Goal: Information Seeking & Learning: Check status

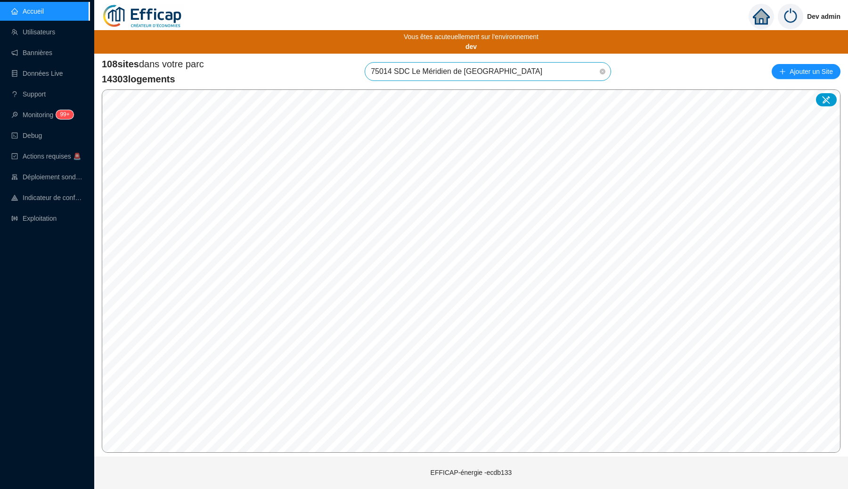
click at [793, 18] on img at bounding box center [790, 16] width 25 height 25
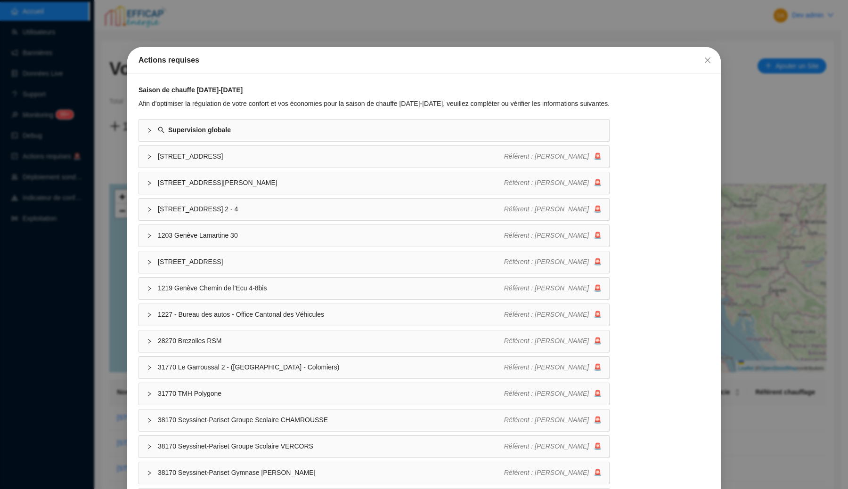
click at [749, 39] on div "Actions requises Saison de chauffe 2025-2026 Afin d'optimiser la régulation de …" at bounding box center [424, 244] width 848 height 489
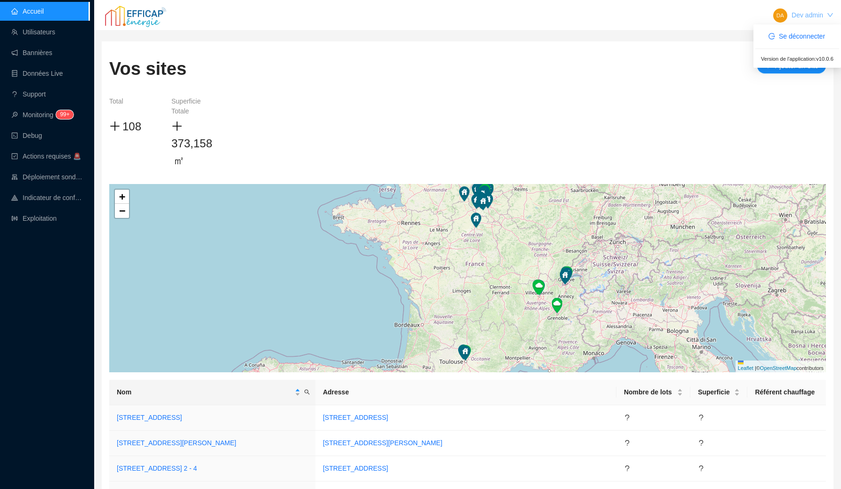
click at [806, 15] on link "Dev admin" at bounding box center [808, 15] width 32 height 8
click at [797, 30] on button "Se déconnecter" at bounding box center [797, 36] width 72 height 15
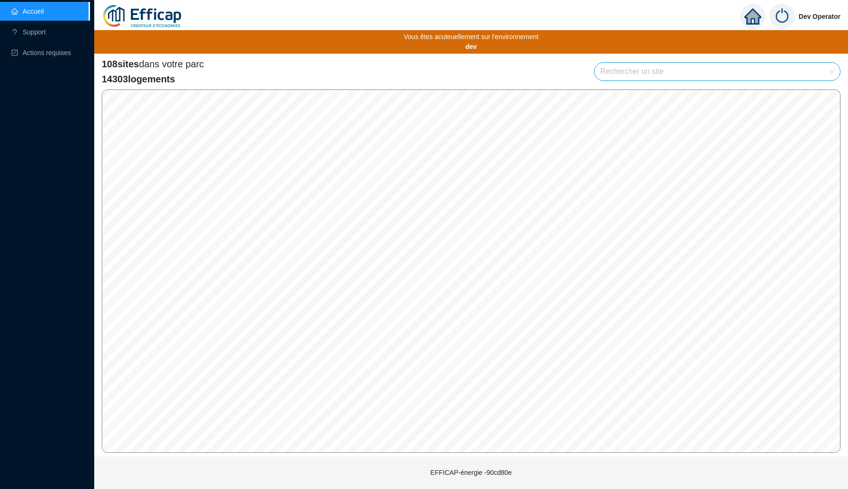
click at [378, 65] on div "108 sites dans votre parc 14303 logements Rechercher un site" at bounding box center [471, 71] width 738 height 28
click at [616, 72] on input "search" at bounding box center [713, 72] width 226 height 18
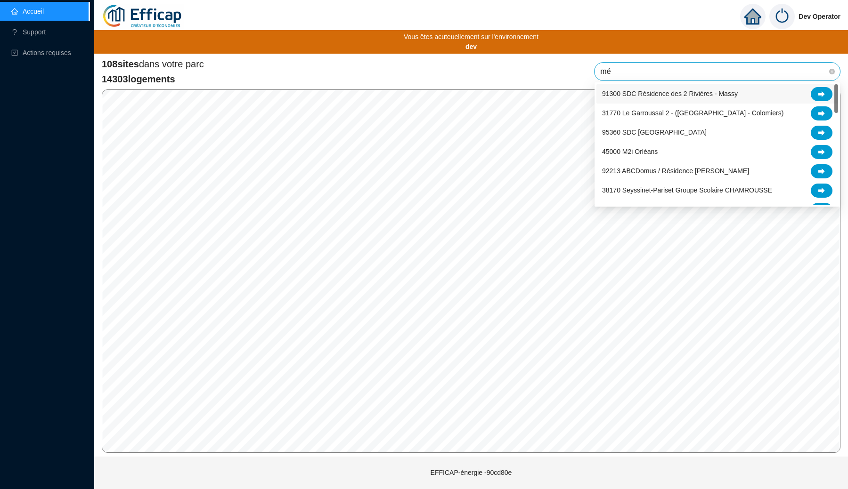
type input "mér"
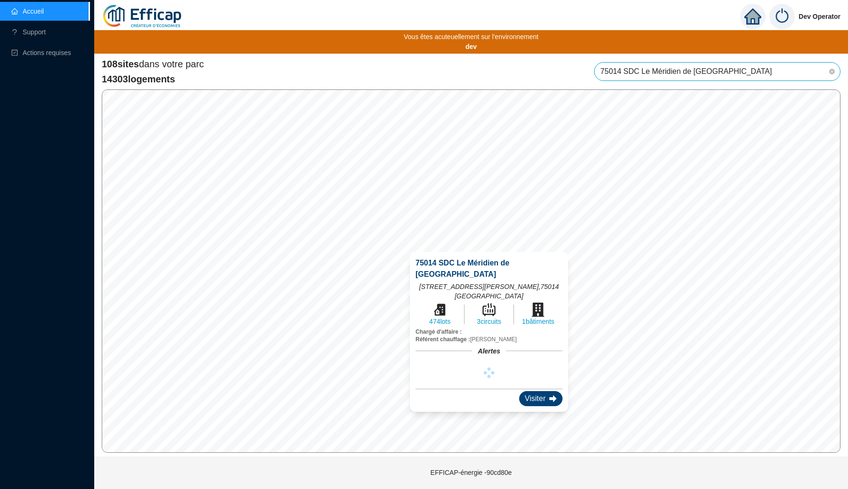
click at [527, 391] on div "Visiter" at bounding box center [540, 398] width 43 height 15
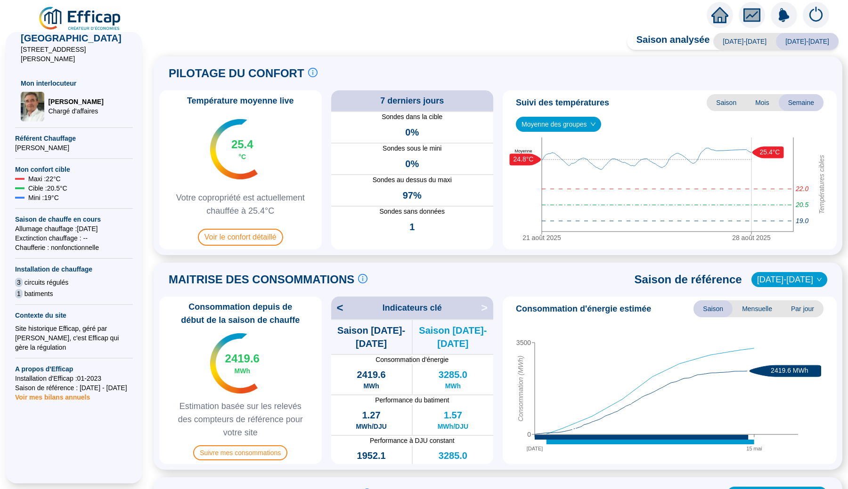
scroll to position [146, 0]
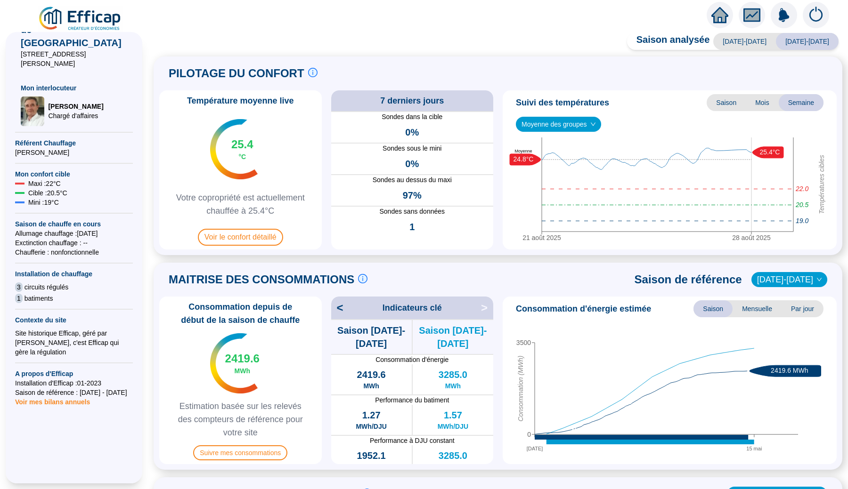
click at [62, 393] on span "Voir mes bilans annuels" at bounding box center [52, 399] width 75 height 13
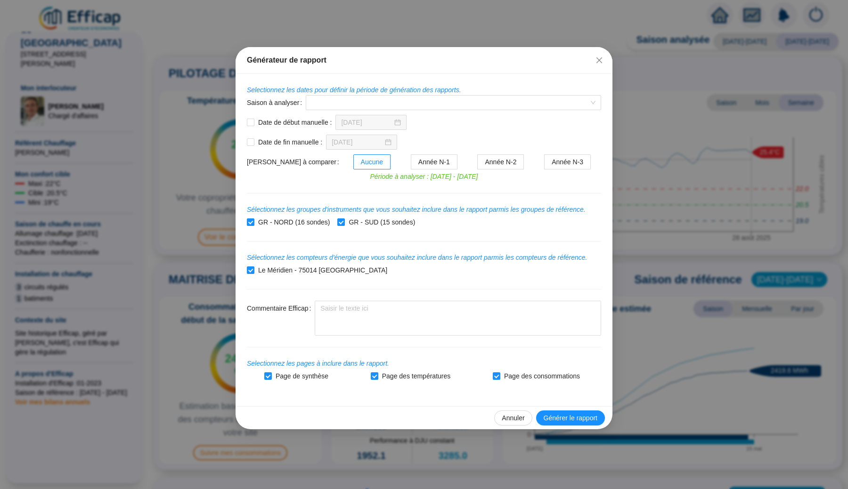
click at [176, 274] on div "Générateur de rapport Selectionnez les dates pour définir la période de générat…" at bounding box center [424, 244] width 848 height 489
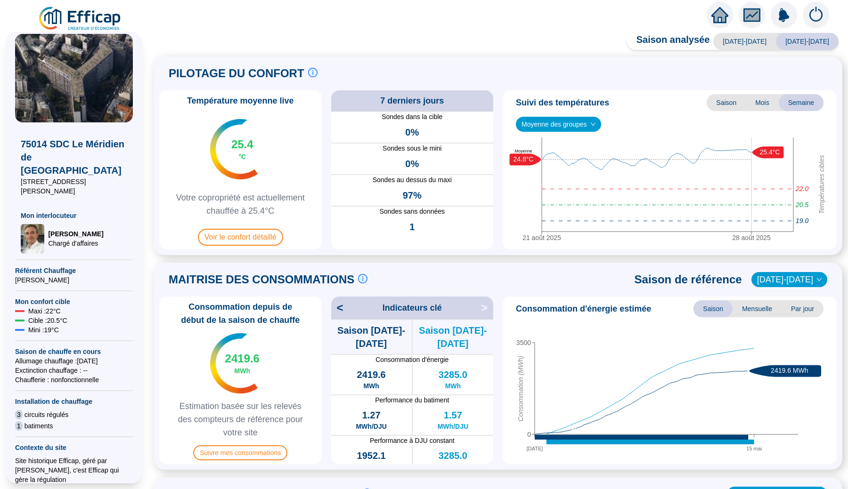
scroll to position [3, 0]
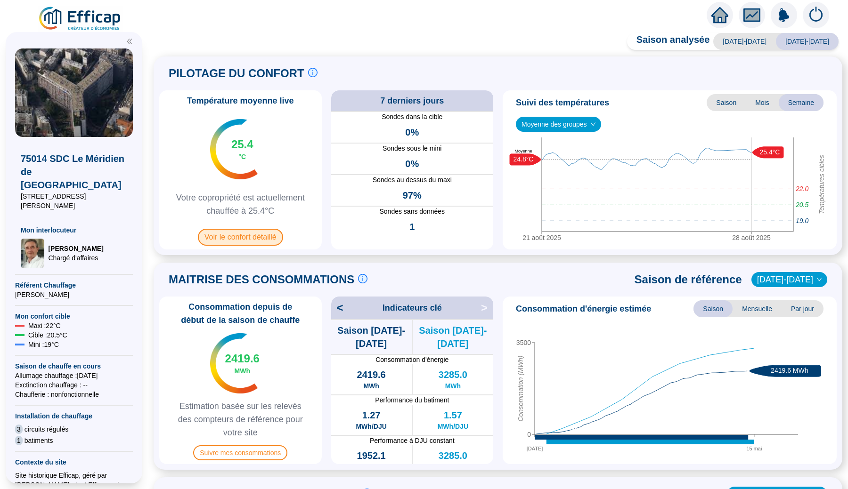
click at [274, 241] on span "Voir le confort détaillé" at bounding box center [240, 237] width 85 height 17
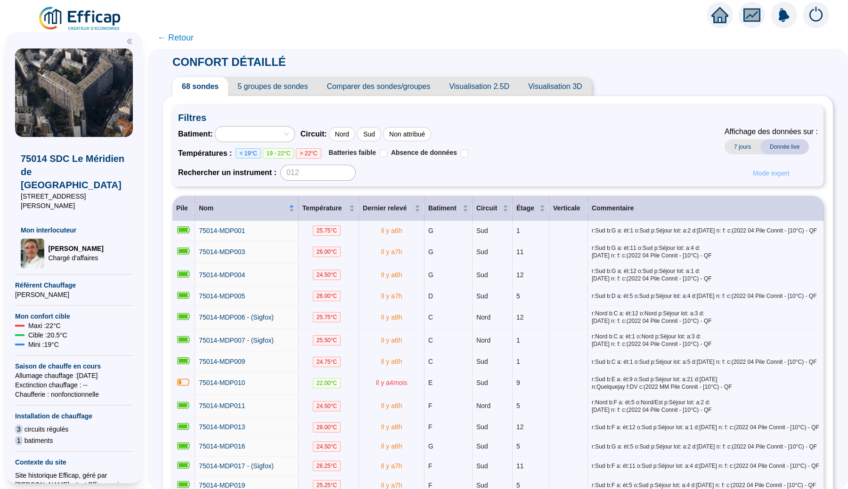
click at [761, 173] on span "Mode expert" at bounding box center [771, 174] width 37 height 10
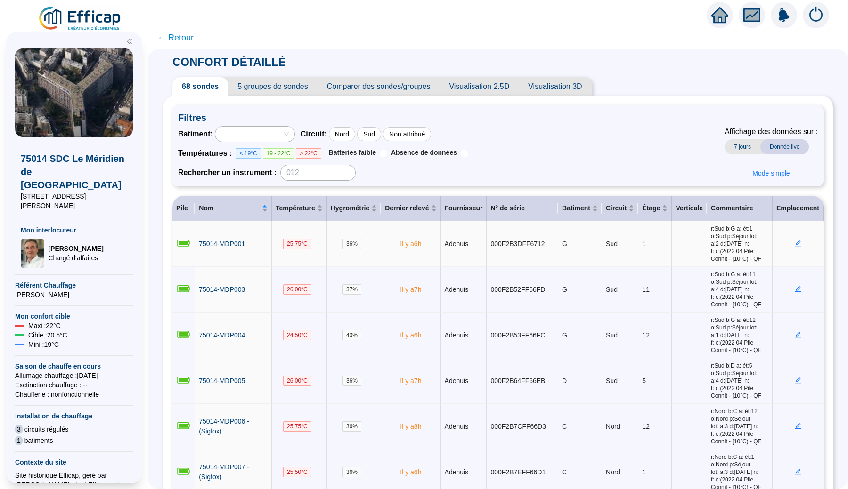
click at [794, 243] on icon "edit" at bounding box center [797, 243] width 7 height 7
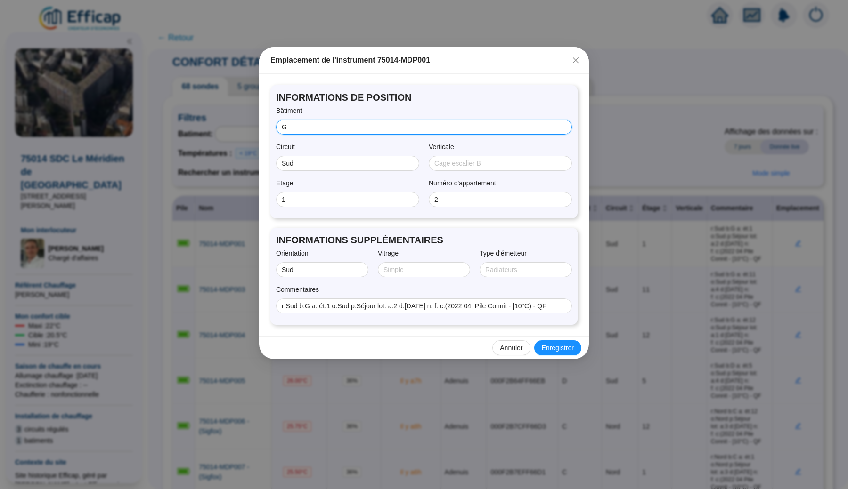
click at [345, 128] on input "G" at bounding box center [423, 127] width 283 height 10
type input "G2"
click at [548, 343] on span "Enregistrer" at bounding box center [558, 348] width 32 height 10
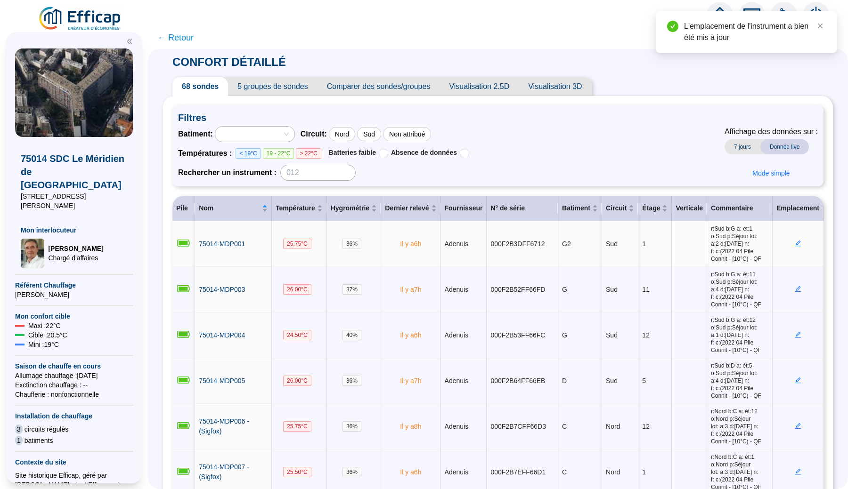
click at [794, 241] on icon "edit" at bounding box center [797, 243] width 7 height 7
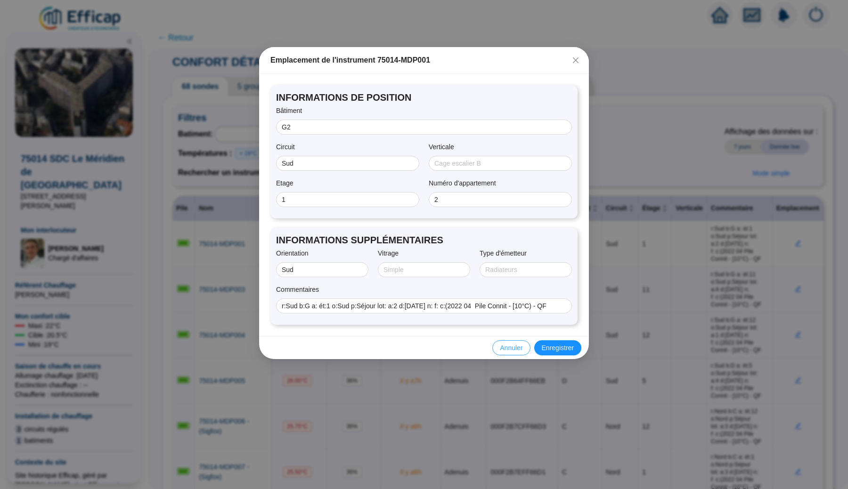
click at [509, 348] on span "Annuler" at bounding box center [511, 348] width 23 height 10
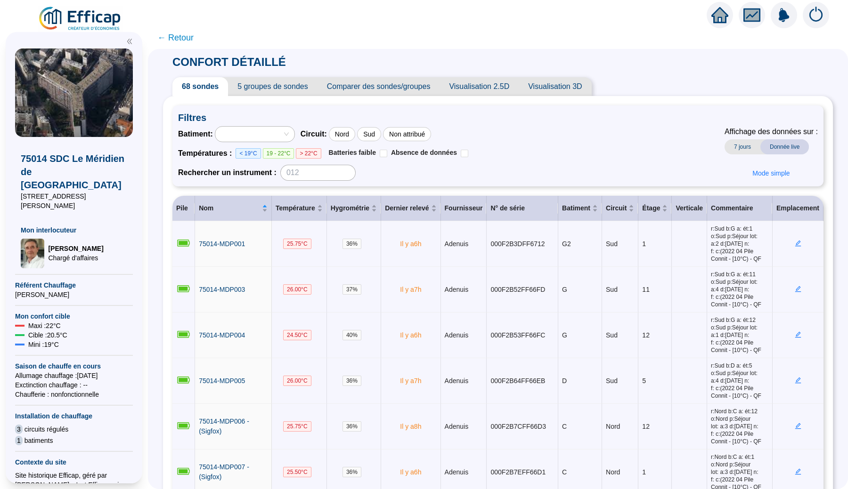
click at [287, 88] on span "5 groupes de sondes" at bounding box center [272, 86] width 89 height 19
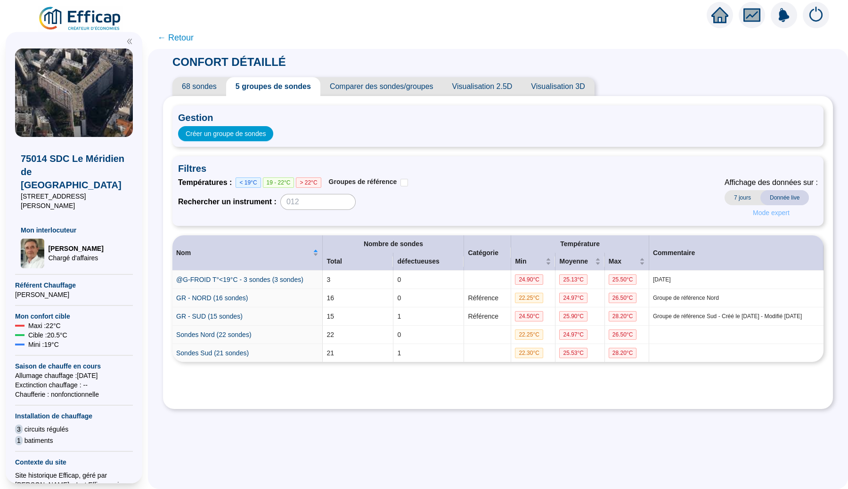
click at [762, 217] on button "Mode expert" at bounding box center [771, 212] width 52 height 15
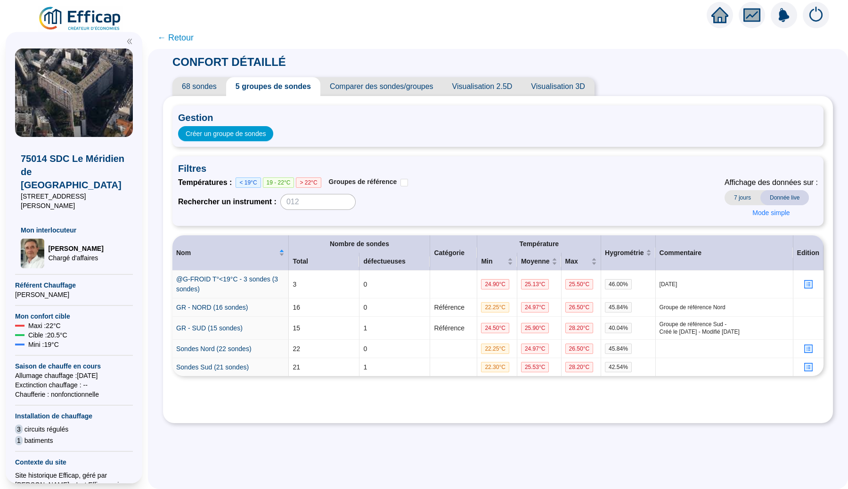
click at [187, 116] on span "Gestion" at bounding box center [498, 117] width 640 height 13
click at [201, 115] on span "Gestion" at bounding box center [498, 117] width 640 height 13
click at [566, 90] on span "Visualisation 3D" at bounding box center [557, 86] width 73 height 19
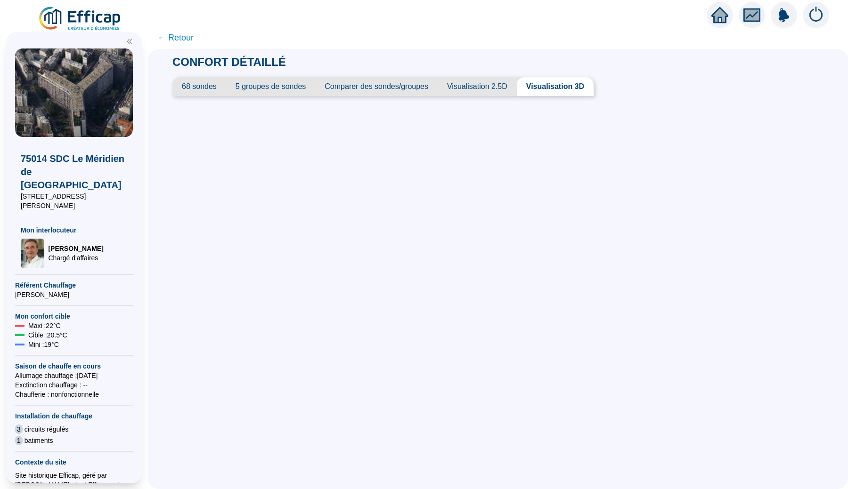
click at [482, 89] on span "Visualisation 2.5D" at bounding box center [477, 86] width 79 height 19
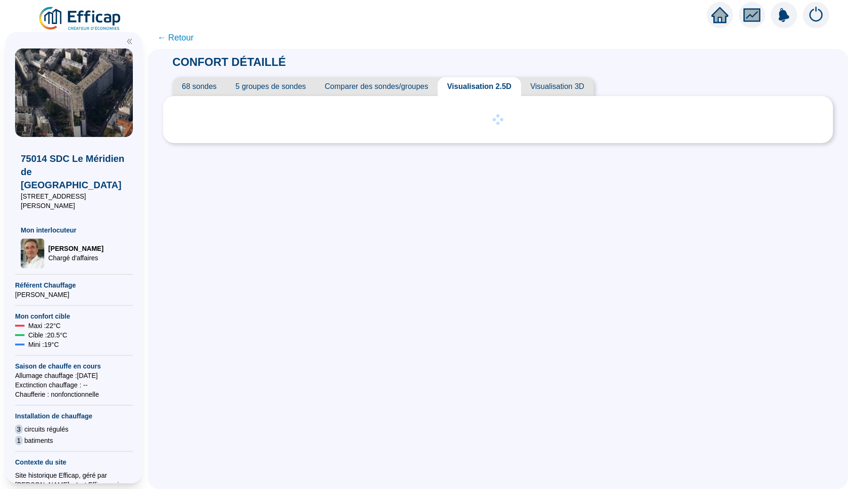
click at [559, 85] on span "Visualisation 3D" at bounding box center [557, 86] width 73 height 19
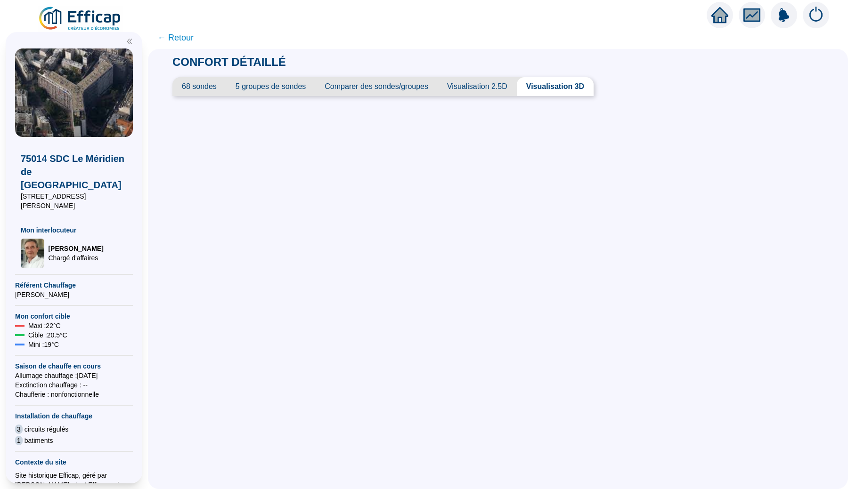
click at [392, 81] on span "Comparer des sondes/groupes" at bounding box center [376, 86] width 122 height 19
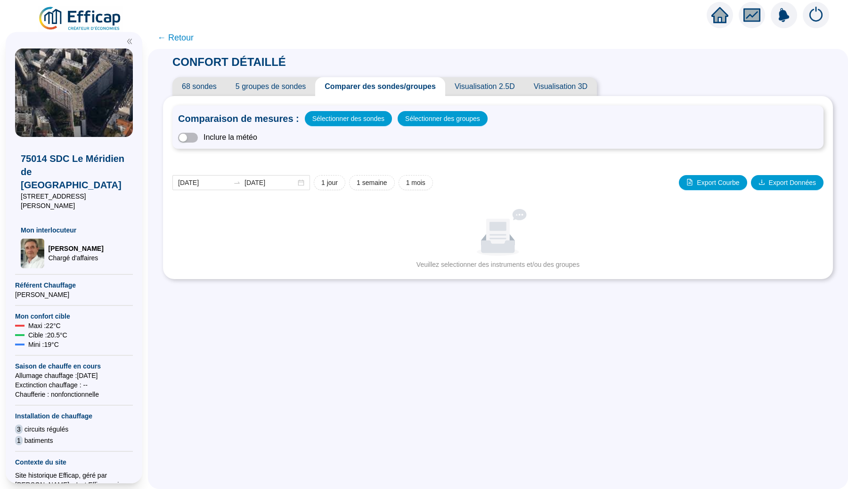
click at [276, 89] on span "5 groupes de sondes" at bounding box center [270, 86] width 89 height 19
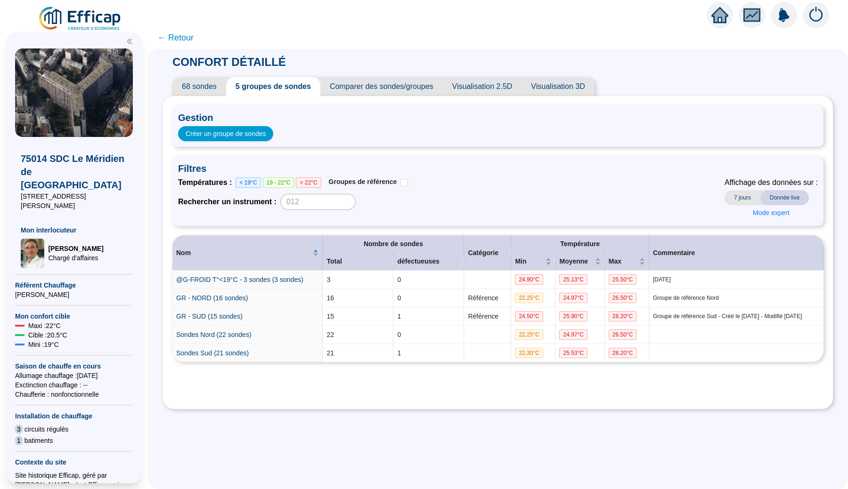
click at [217, 88] on span "68 sondes" at bounding box center [199, 86] width 54 height 19
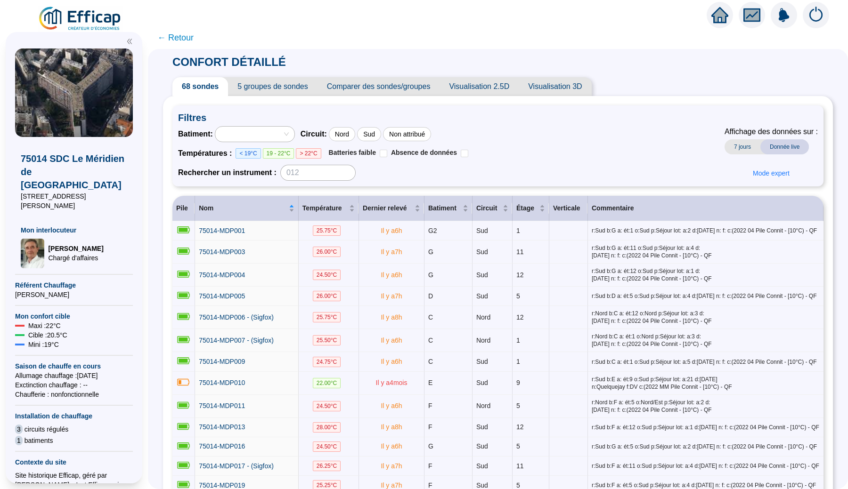
click at [193, 37] on span "← Retour" at bounding box center [175, 37] width 36 height 13
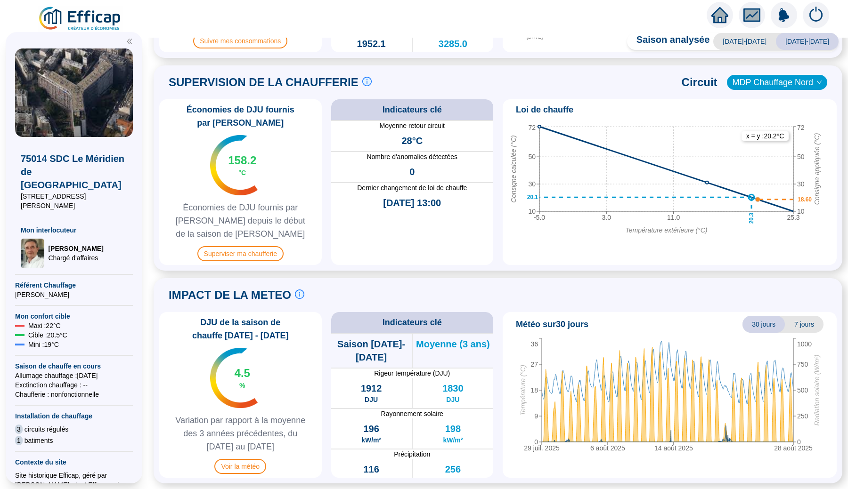
scroll to position [412, 0]
click at [254, 262] on div "Économies de DJU fournis par Efficap 158.2 °C Économies de DJU fournis par Effi…" at bounding box center [240, 182] width 162 height 166
click at [268, 256] on span "Superviser ma chaufferie" at bounding box center [240, 253] width 86 height 15
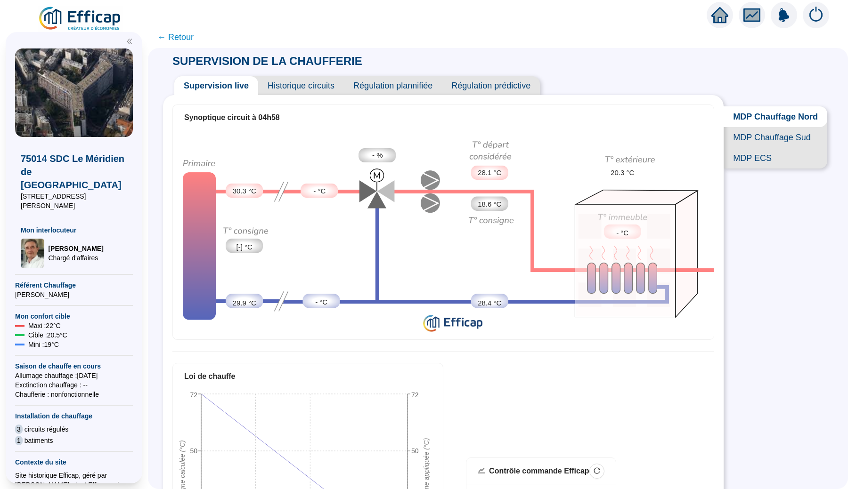
click at [777, 147] on span "MDP Chauffage Sud" at bounding box center [775, 137] width 104 height 21
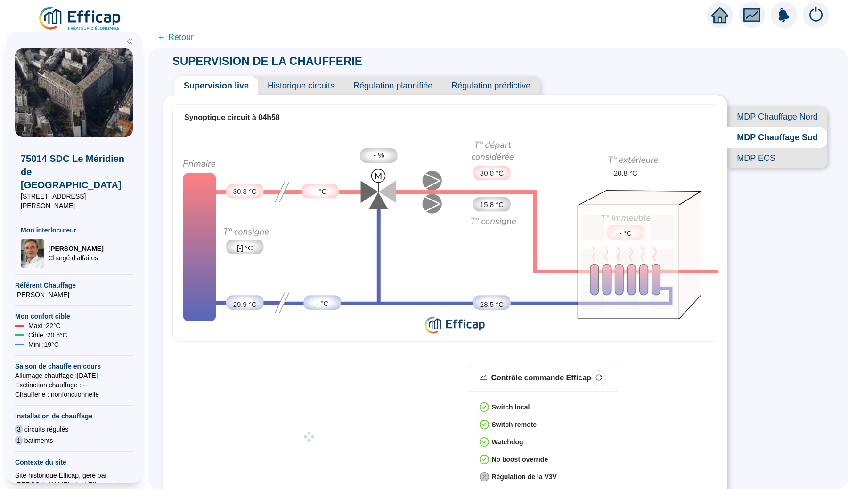
click at [183, 35] on span "← Retour" at bounding box center [175, 37] width 36 height 13
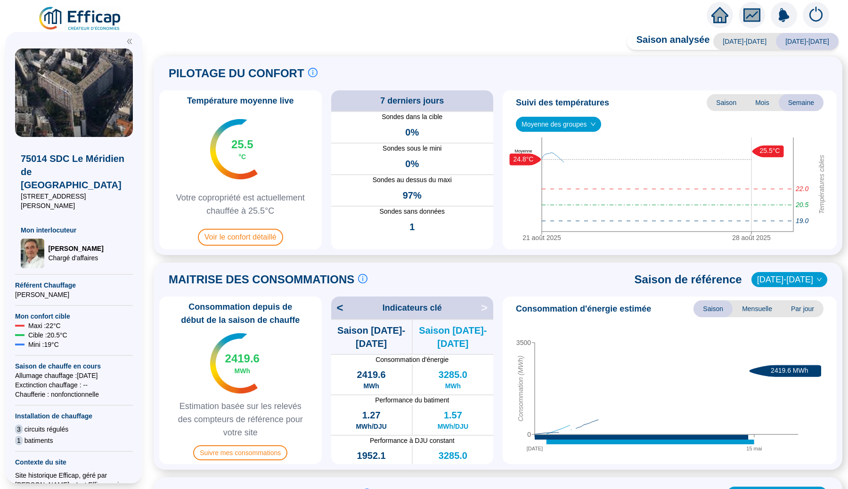
click at [78, 15] on img at bounding box center [80, 19] width 85 height 26
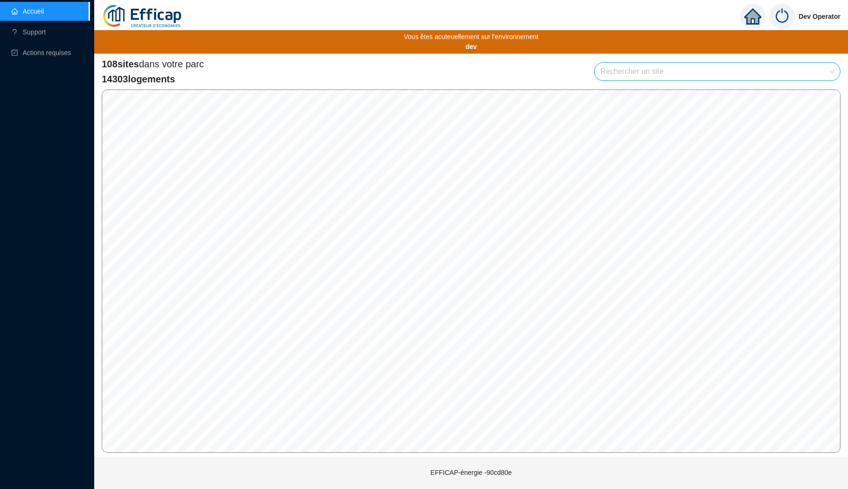
click at [161, 17] on img at bounding box center [143, 16] width 82 height 33
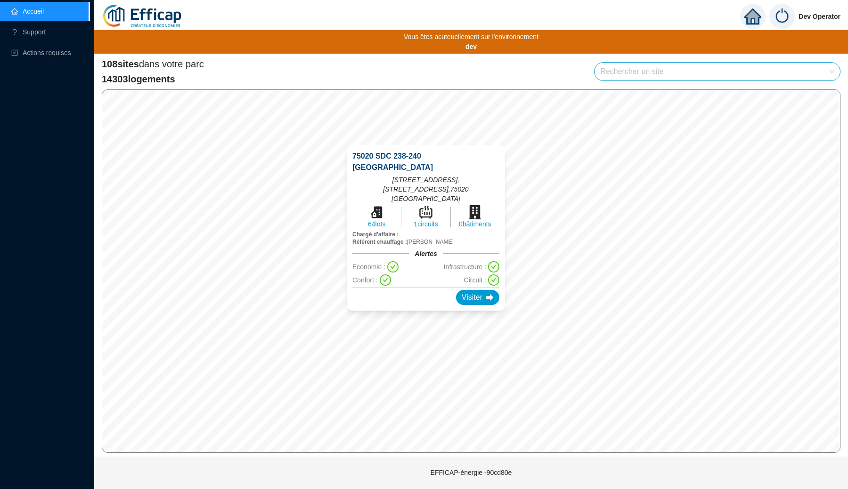
click at [443, 137] on div "75020 SDC 238-240 Belleville 238-240 rue de Belleville, 55 Rue du Télépgraphe ,…" at bounding box center [425, 228] width 181 height 188
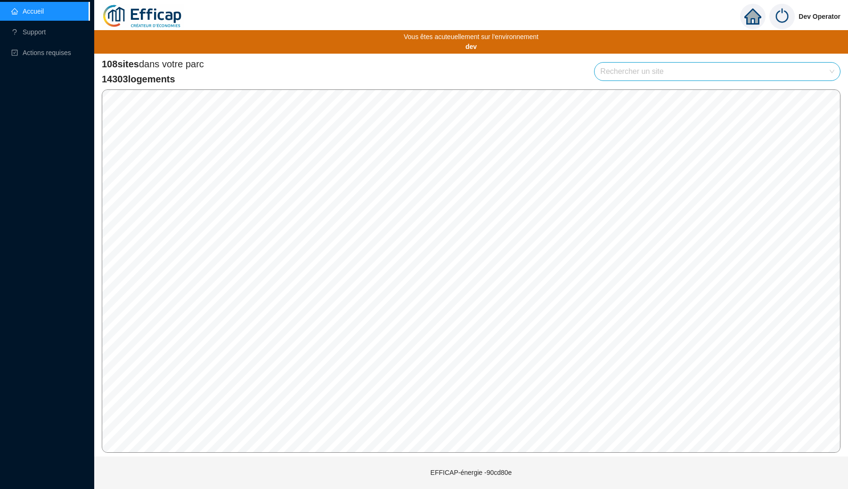
click at [784, 14] on img at bounding box center [781, 16] width 25 height 25
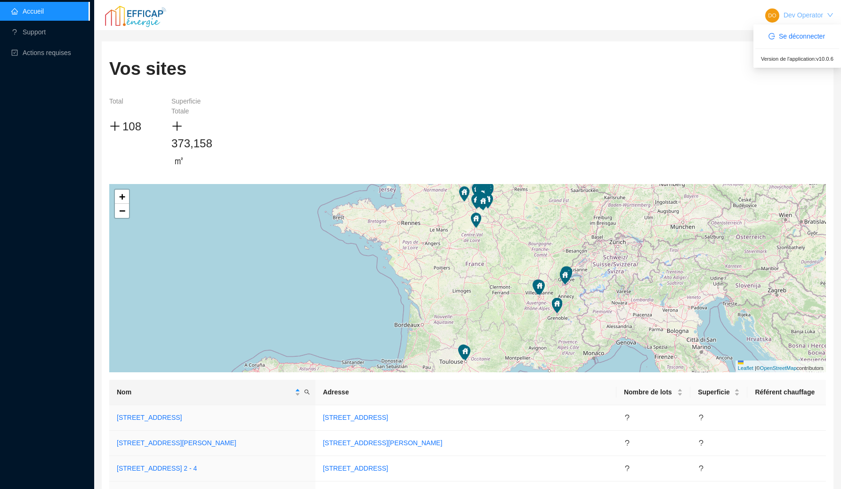
click at [799, 12] on link "Dev Operator" at bounding box center [804, 15] width 40 height 8
click at [796, 30] on button "Se déconnecter" at bounding box center [797, 36] width 72 height 15
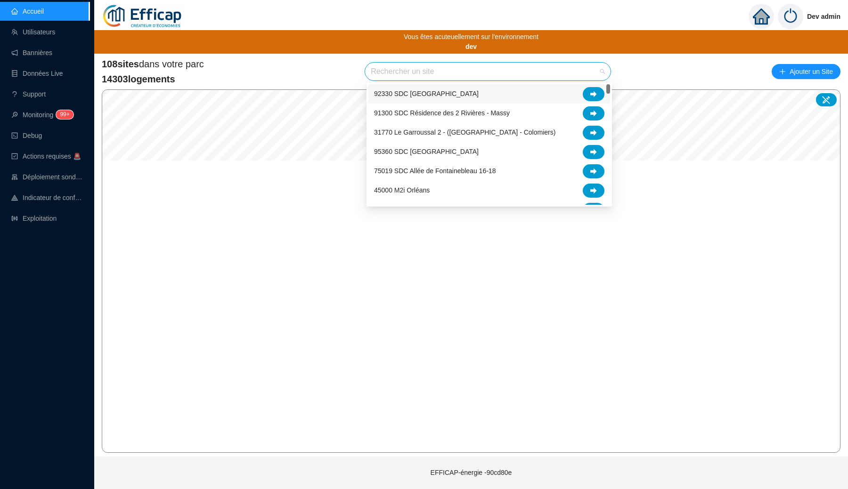
click at [420, 77] on input "search" at bounding box center [484, 72] width 226 height 18
type input "mér"
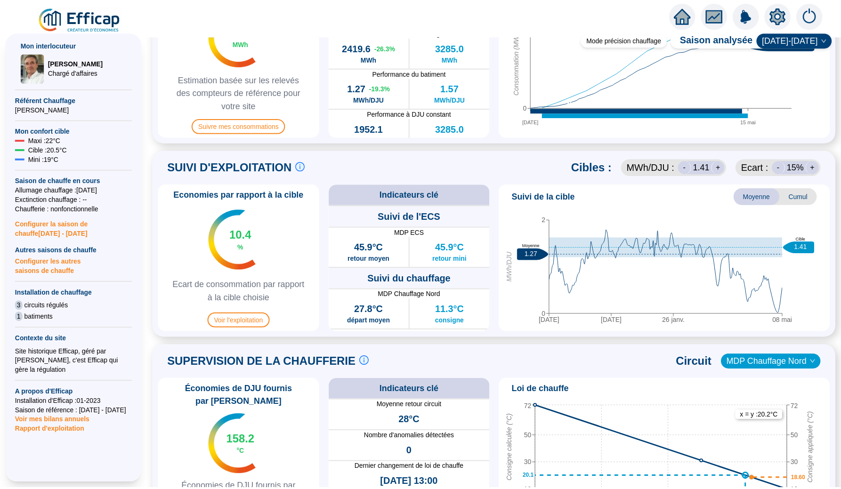
scroll to position [327, 0]
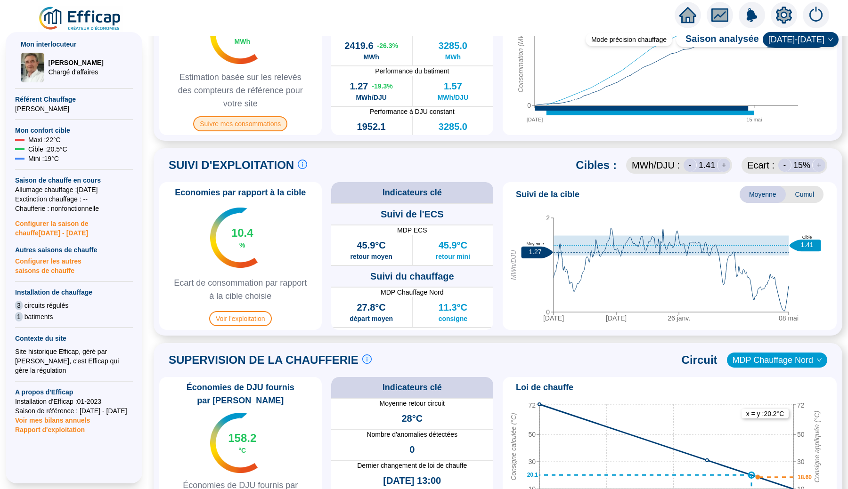
click at [270, 124] on span "Suivre mes consommations" at bounding box center [240, 123] width 94 height 15
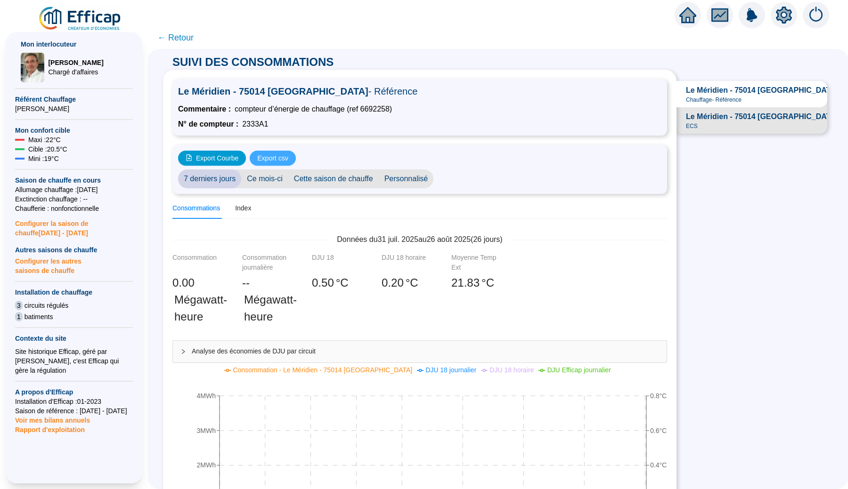
click at [277, 159] on span "Export csv" at bounding box center [272, 159] width 31 height 10
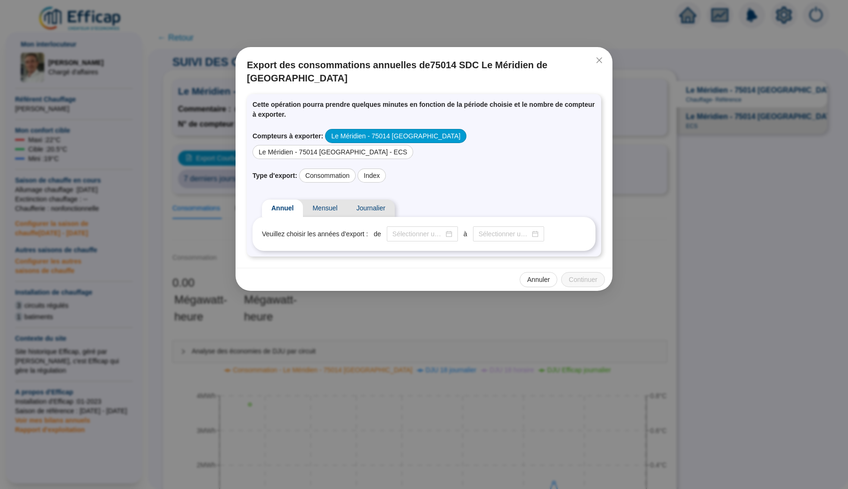
click at [380, 129] on div "Le Méridien - 75014 [GEOGRAPHIC_DATA]" at bounding box center [395, 136] width 141 height 14
click at [337, 169] on div "Consommation" at bounding box center [327, 176] width 57 height 14
click at [377, 169] on div "Index" at bounding box center [371, 176] width 28 height 14
click at [338, 200] on span "Mensuel" at bounding box center [325, 208] width 44 height 17
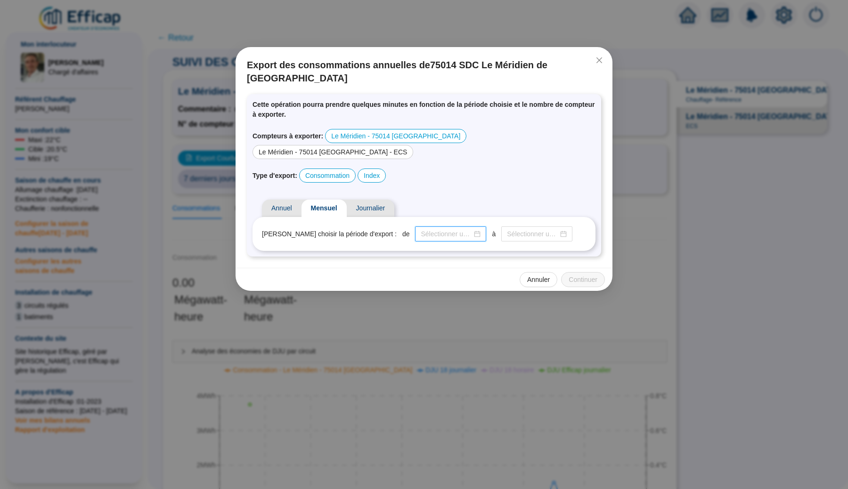
click at [430, 229] on input at bounding box center [446, 234] width 51 height 10
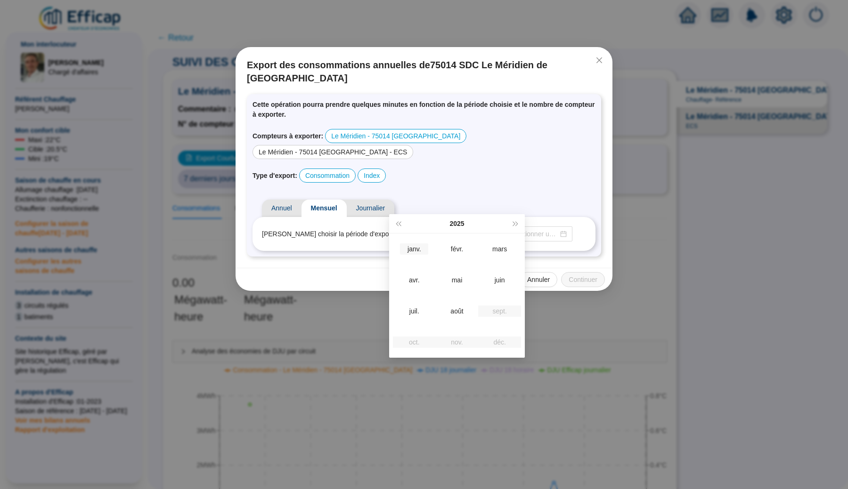
type input "2025-01"
click at [416, 250] on div "janv." at bounding box center [414, 248] width 28 height 11
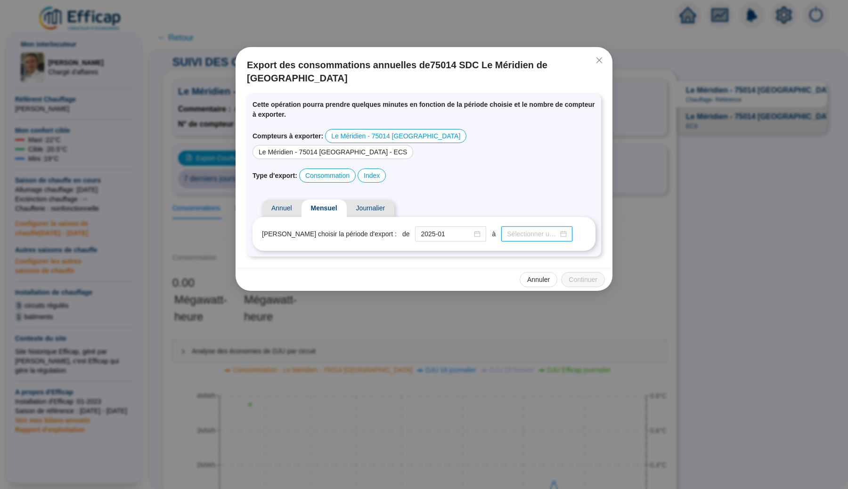
click at [507, 229] on input at bounding box center [532, 234] width 51 height 10
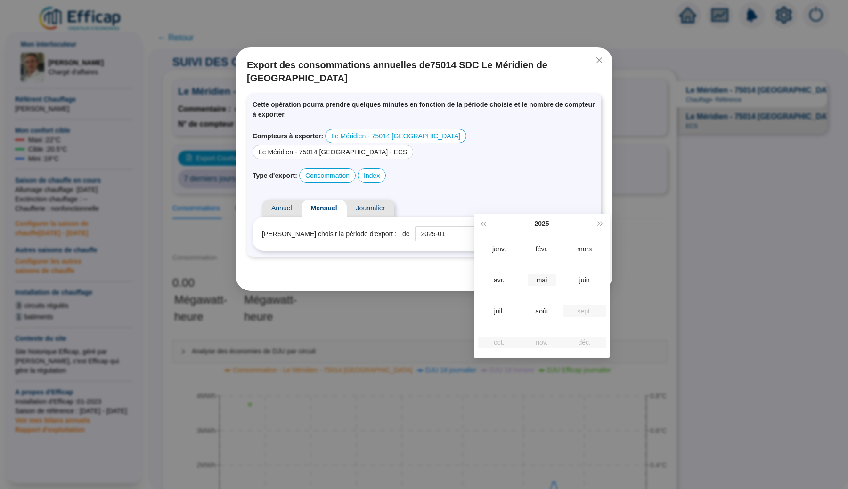
type input "2025-05"
click at [540, 282] on div "mai" at bounding box center [541, 280] width 28 height 11
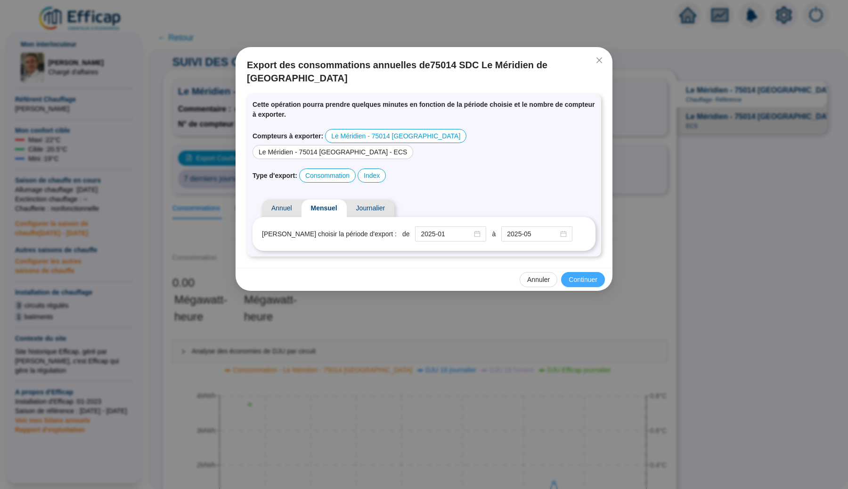
click at [572, 275] on span "Continuer" at bounding box center [582, 280] width 29 height 10
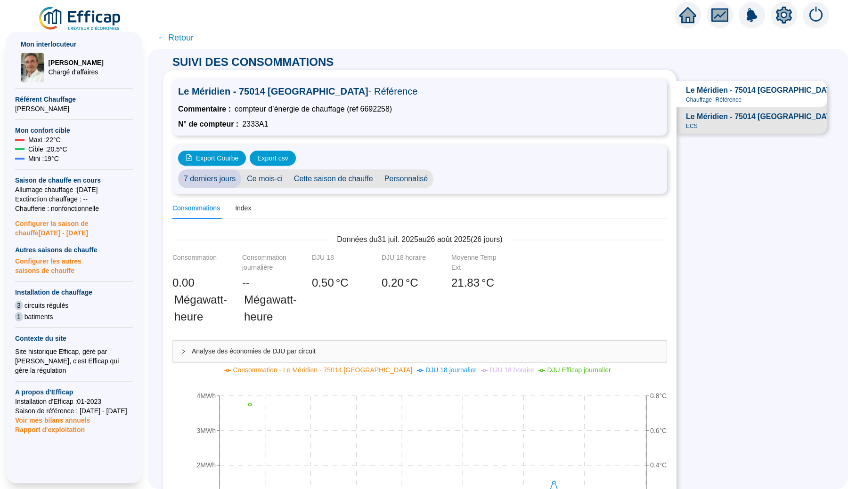
click at [98, 17] on img at bounding box center [80, 19] width 85 height 26
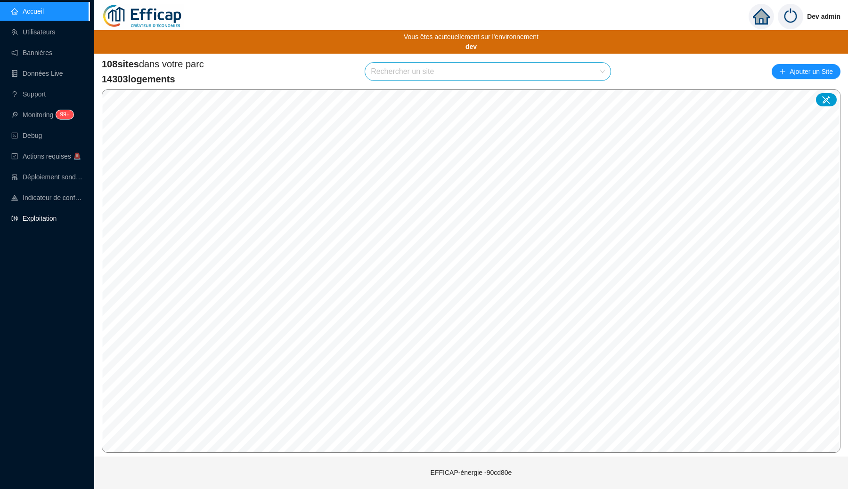
click at [48, 217] on link "Exploitation" at bounding box center [33, 219] width 45 height 8
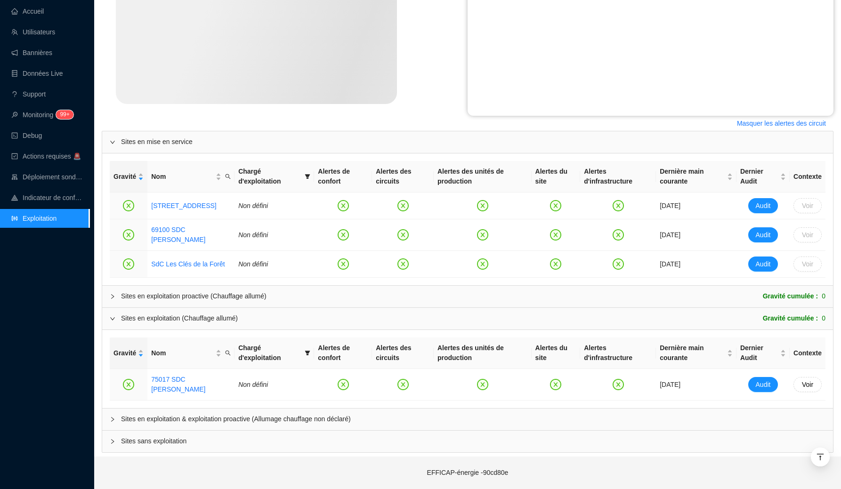
click at [272, 416] on span "Sites en exploitation & exploitation proactive (Allumage chauffage non déclaré)" at bounding box center [473, 419] width 705 height 10
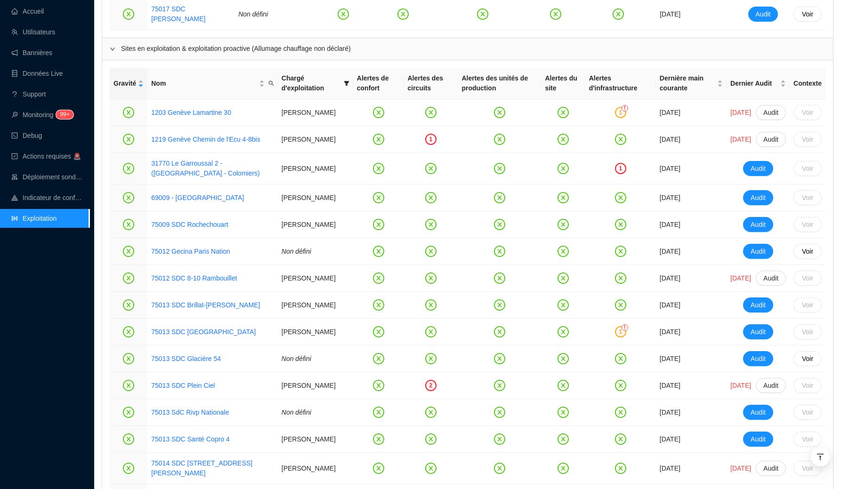
scroll to position [697, 0]
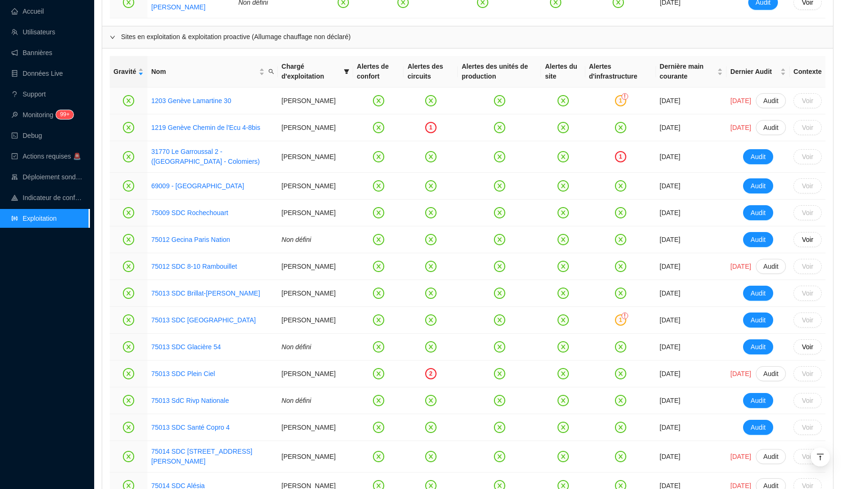
click at [463, 72] on th "Alertes des unités de production" at bounding box center [499, 72] width 83 height 32
drag, startPoint x: 463, startPoint y: 72, endPoint x: 472, endPoint y: 79, distance: 11.1
click at [472, 79] on th "Alertes des unités de production" at bounding box center [499, 72] width 83 height 32
copy th "Alertes des unités de production"
